Goal: Task Accomplishment & Management: Manage account settings

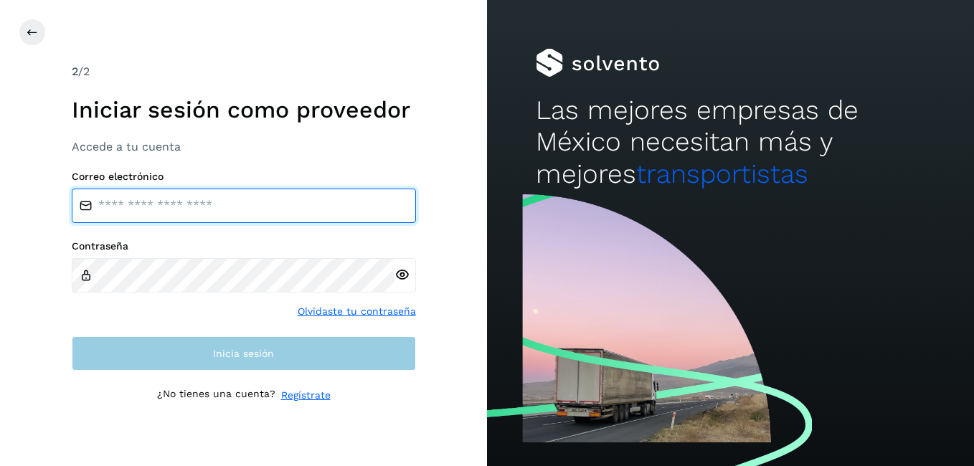
type input "**********"
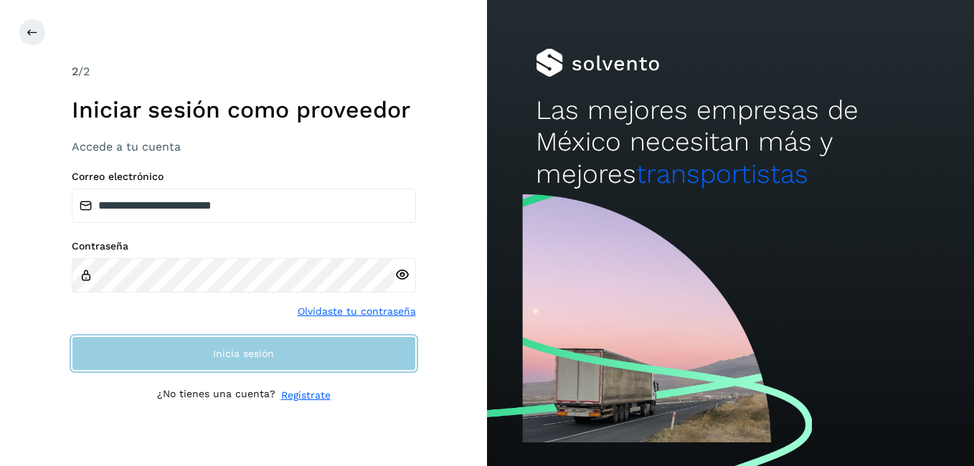
click at [168, 360] on button "Inicia sesión" at bounding box center [244, 353] width 344 height 34
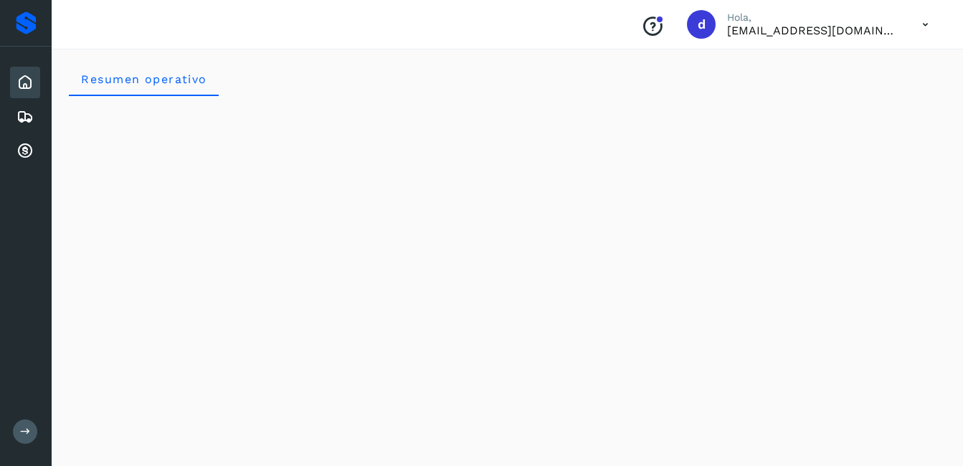
click at [28, 91] on div "Inicio" at bounding box center [25, 83] width 30 height 32
click at [29, 80] on icon at bounding box center [24, 82] width 17 height 17
drag, startPoint x: 19, startPoint y: 118, endPoint x: 32, endPoint y: 117, distance: 13.0
click at [19, 118] on icon at bounding box center [24, 116] width 17 height 17
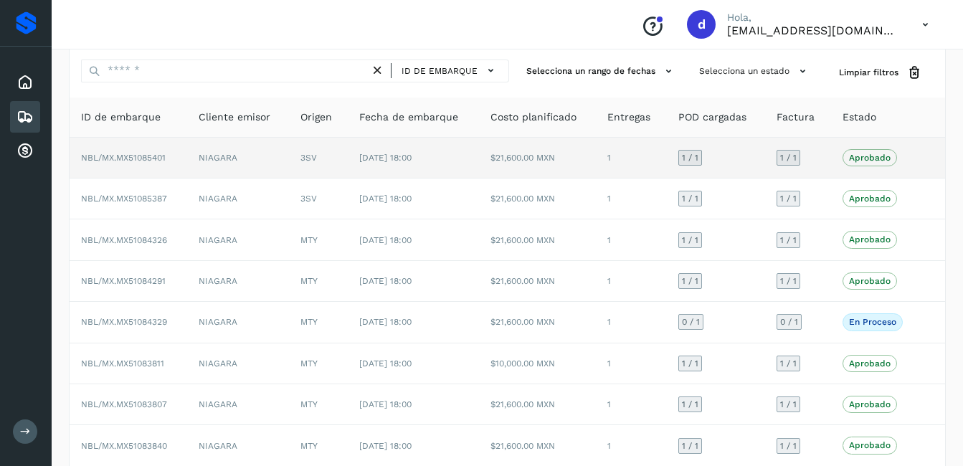
scroll to position [72, 0]
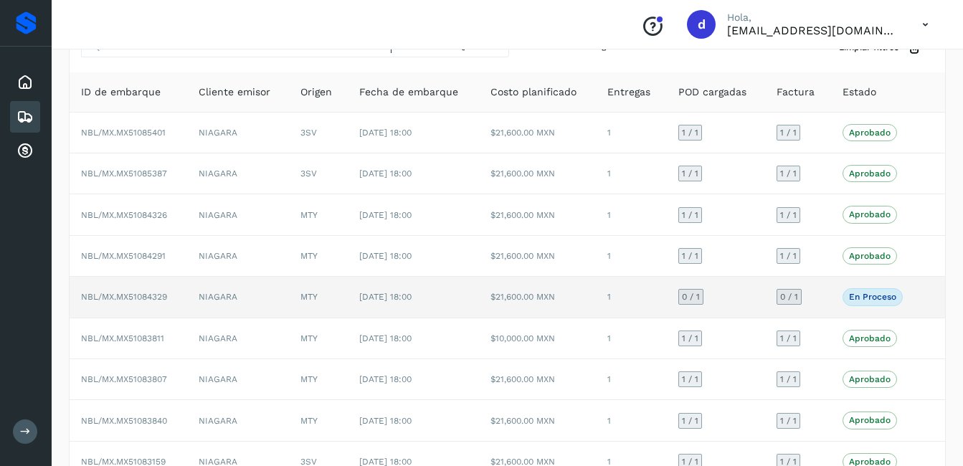
click at [152, 299] on span "NBL/MX.MX51084329" at bounding box center [124, 297] width 86 height 10
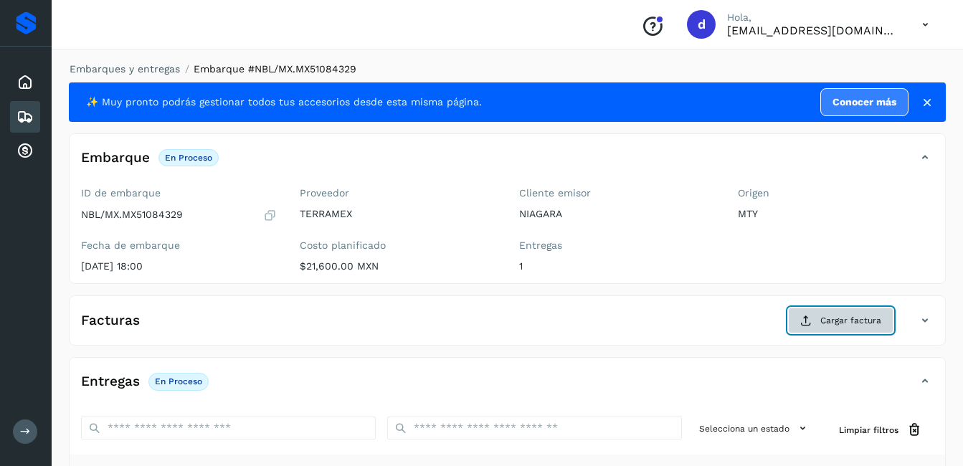
click at [829, 317] on span "Cargar factura" at bounding box center [850, 320] width 61 height 13
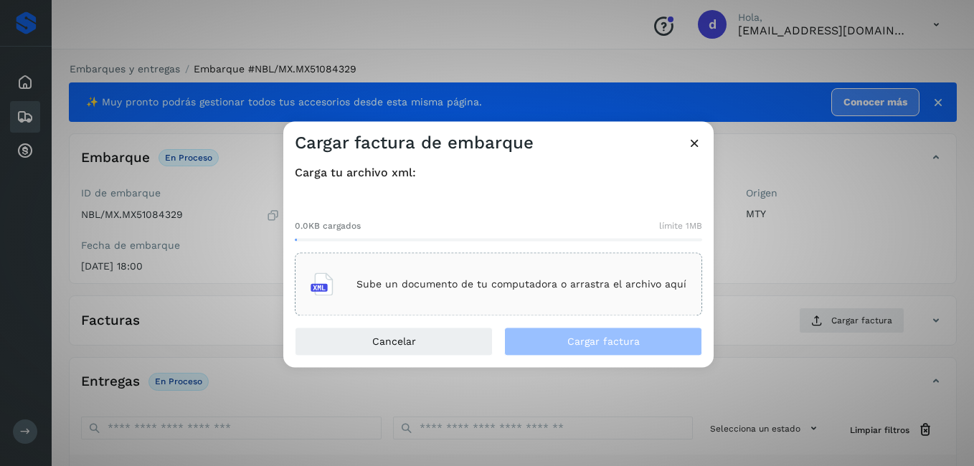
click at [176, 209] on div "Cargar factura de embarque Carga tu archivo xml: 0.0KB cargados límite 1MB Sube…" at bounding box center [487, 233] width 974 height 466
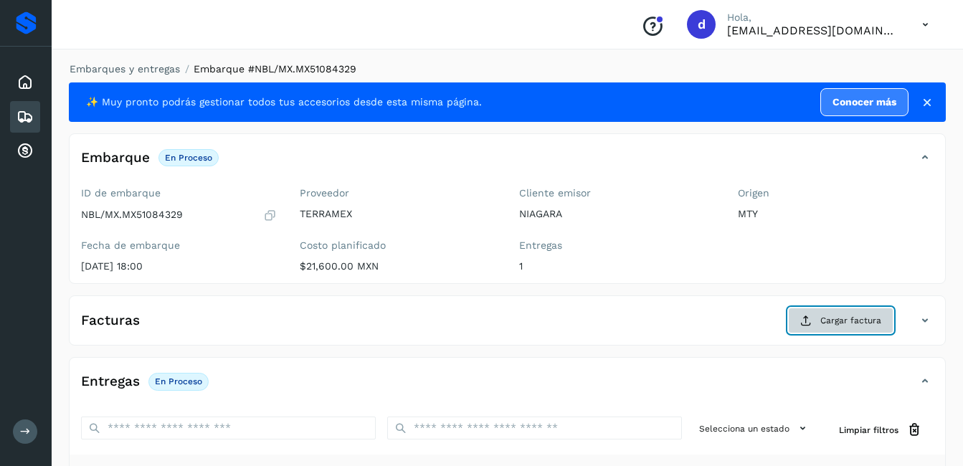
click at [829, 324] on span "Cargar factura" at bounding box center [850, 320] width 61 height 13
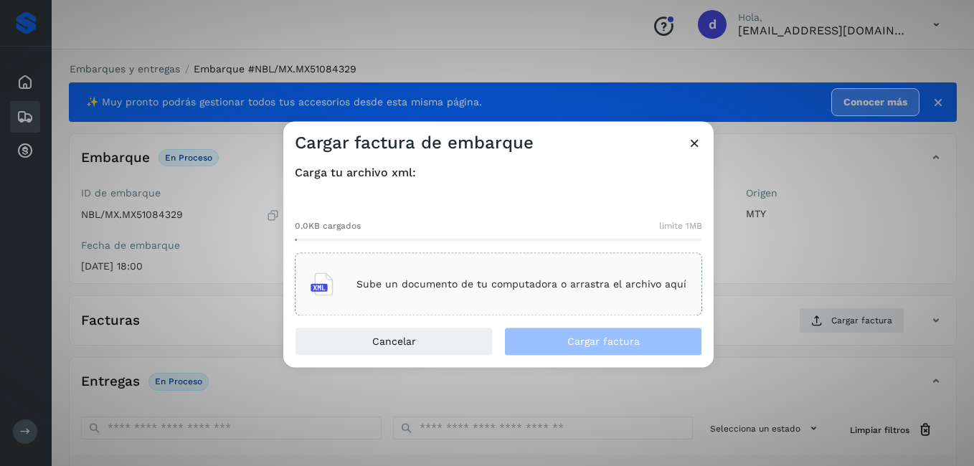
click at [438, 293] on div "Sube un documento de tu computadora o arrastra el archivo aquí" at bounding box center [498, 284] width 376 height 39
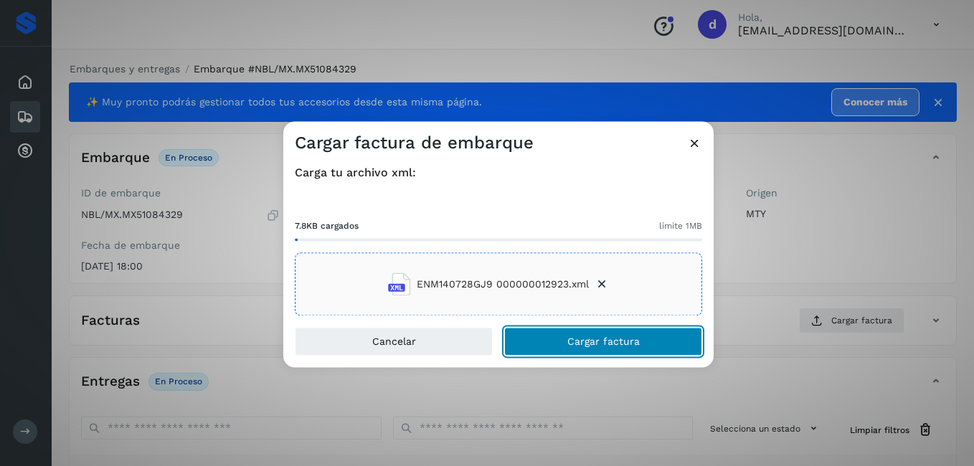
click at [567, 343] on button "Cargar factura" at bounding box center [603, 342] width 198 height 29
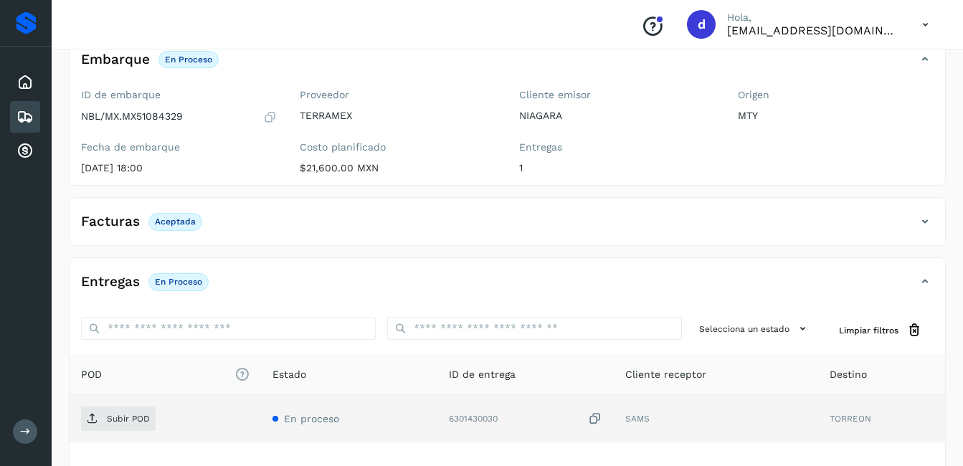
scroll to position [215, 0]
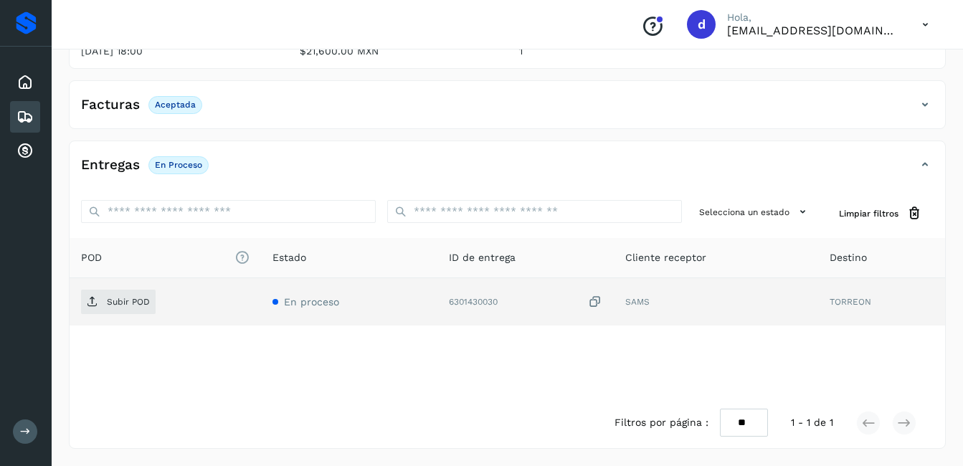
click at [597, 300] on icon at bounding box center [595, 302] width 14 height 15
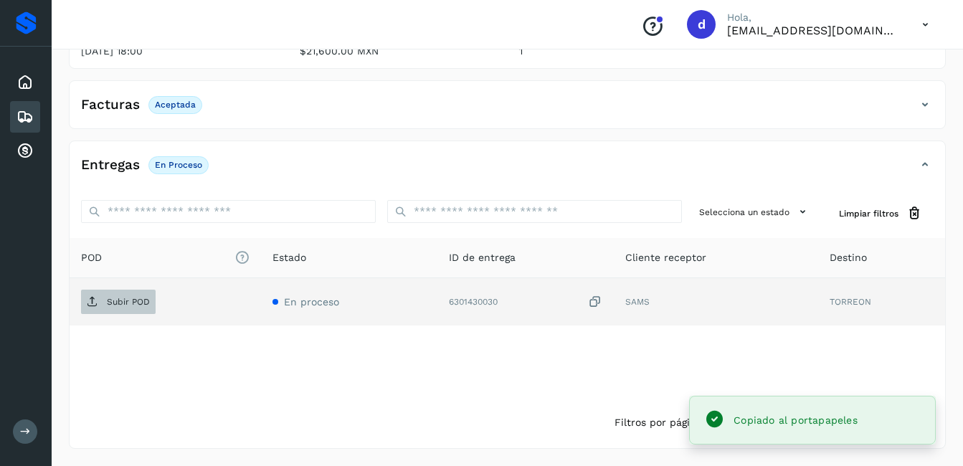
click at [117, 303] on p "Subir POD" at bounding box center [128, 302] width 43 height 10
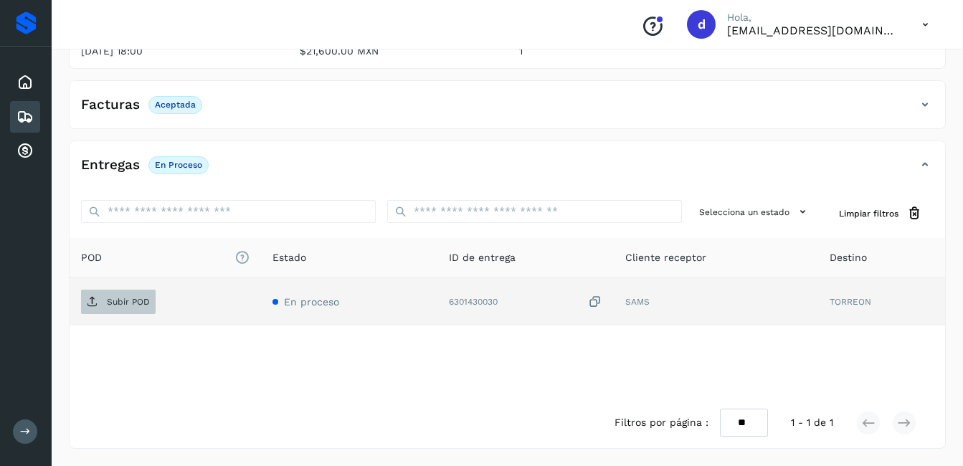
click at [125, 310] on span "Subir POD" at bounding box center [118, 301] width 75 height 23
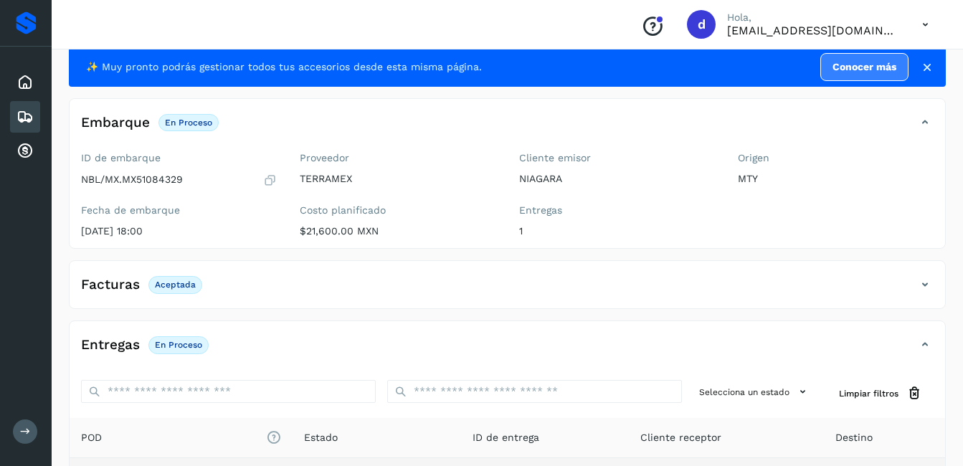
scroll to position [0, 0]
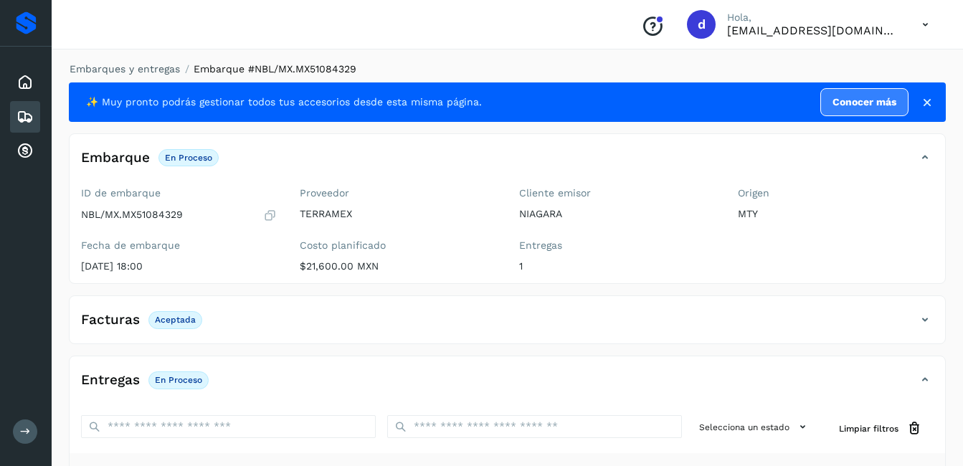
click at [271, 210] on icon at bounding box center [270, 215] width 14 height 14
click at [19, 113] on icon at bounding box center [24, 116] width 17 height 17
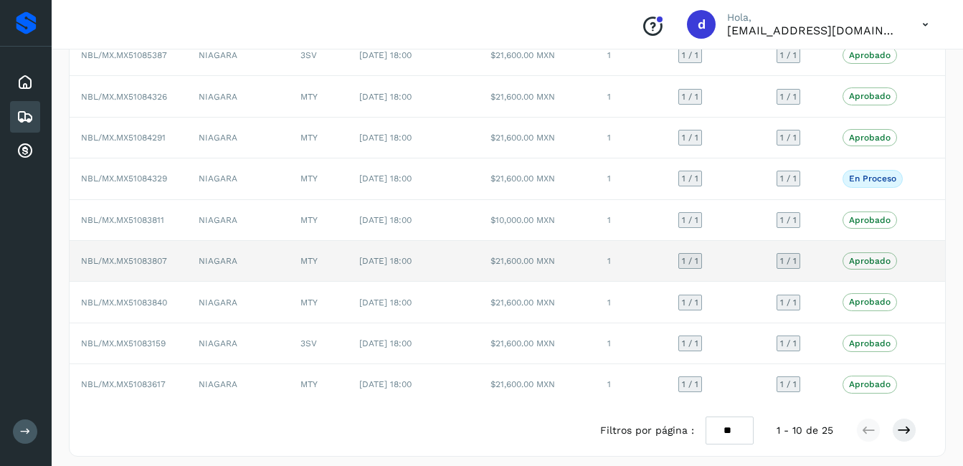
scroll to position [198, 0]
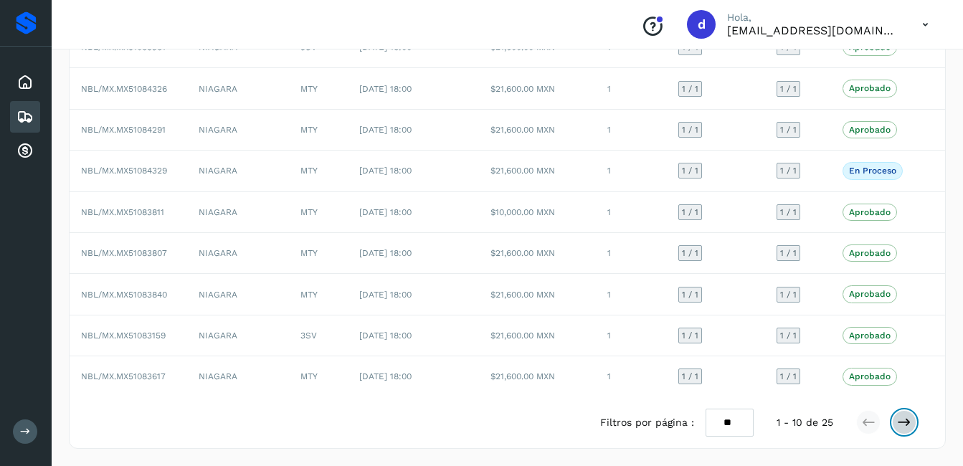
click at [905, 421] on icon at bounding box center [904, 422] width 14 height 14
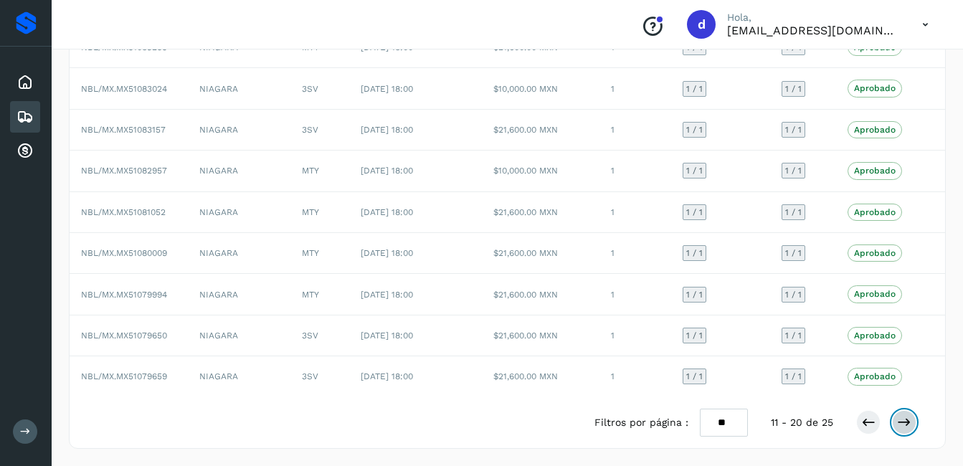
click at [905, 422] on icon at bounding box center [904, 422] width 14 height 14
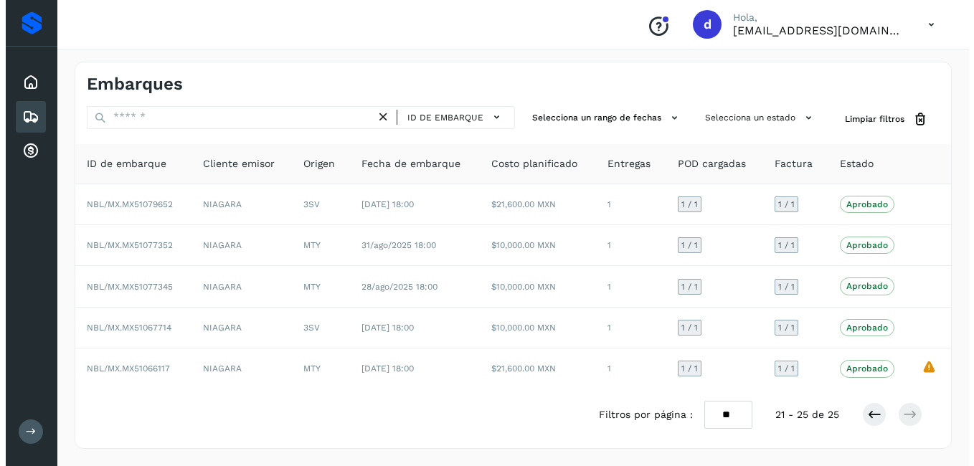
scroll to position [0, 0]
